Goal: Navigation & Orientation: Go to known website

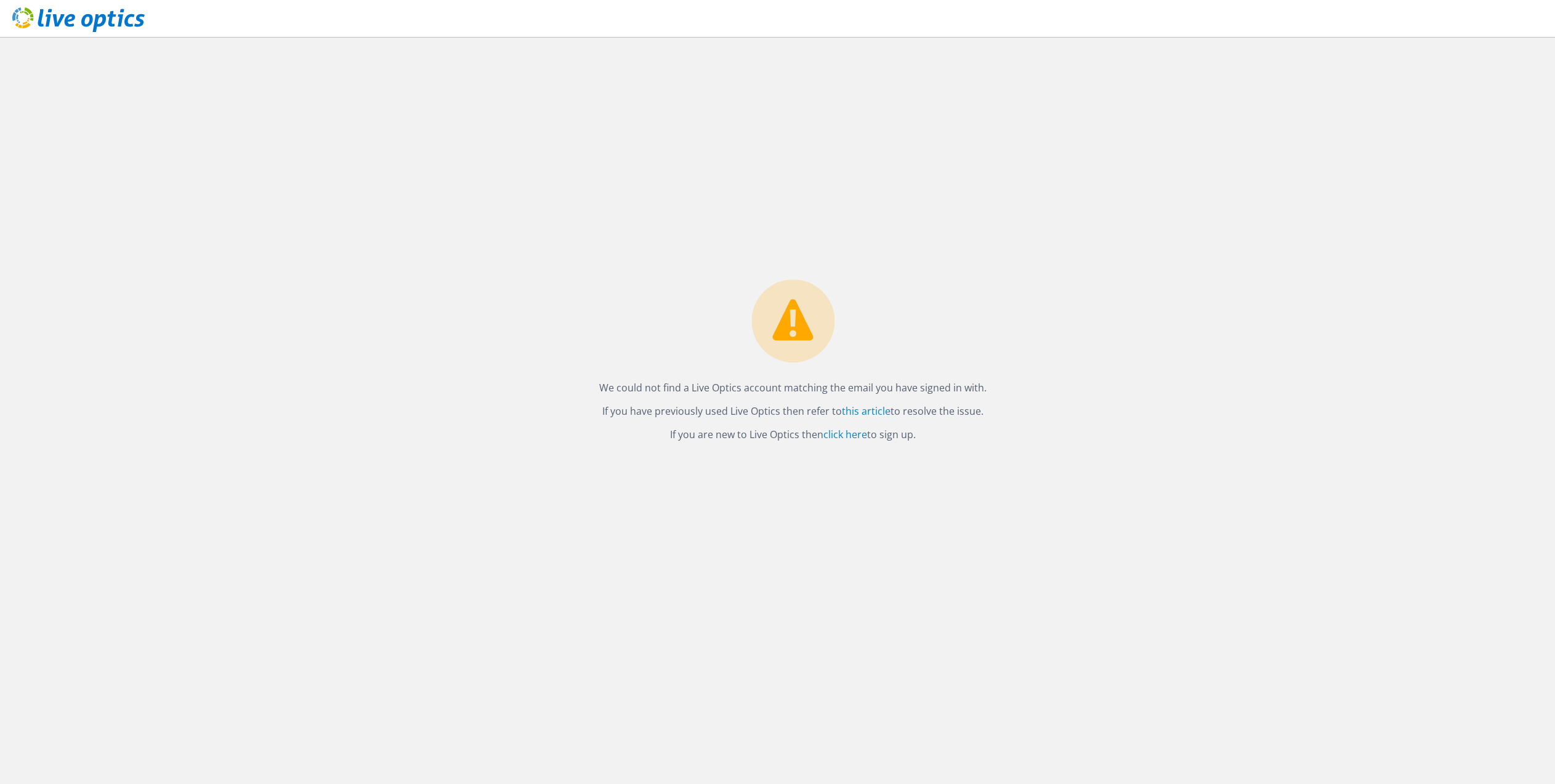
click at [99, 27] on icon at bounding box center [78, 20] width 132 height 25
